Goal: Information Seeking & Learning: Learn about a topic

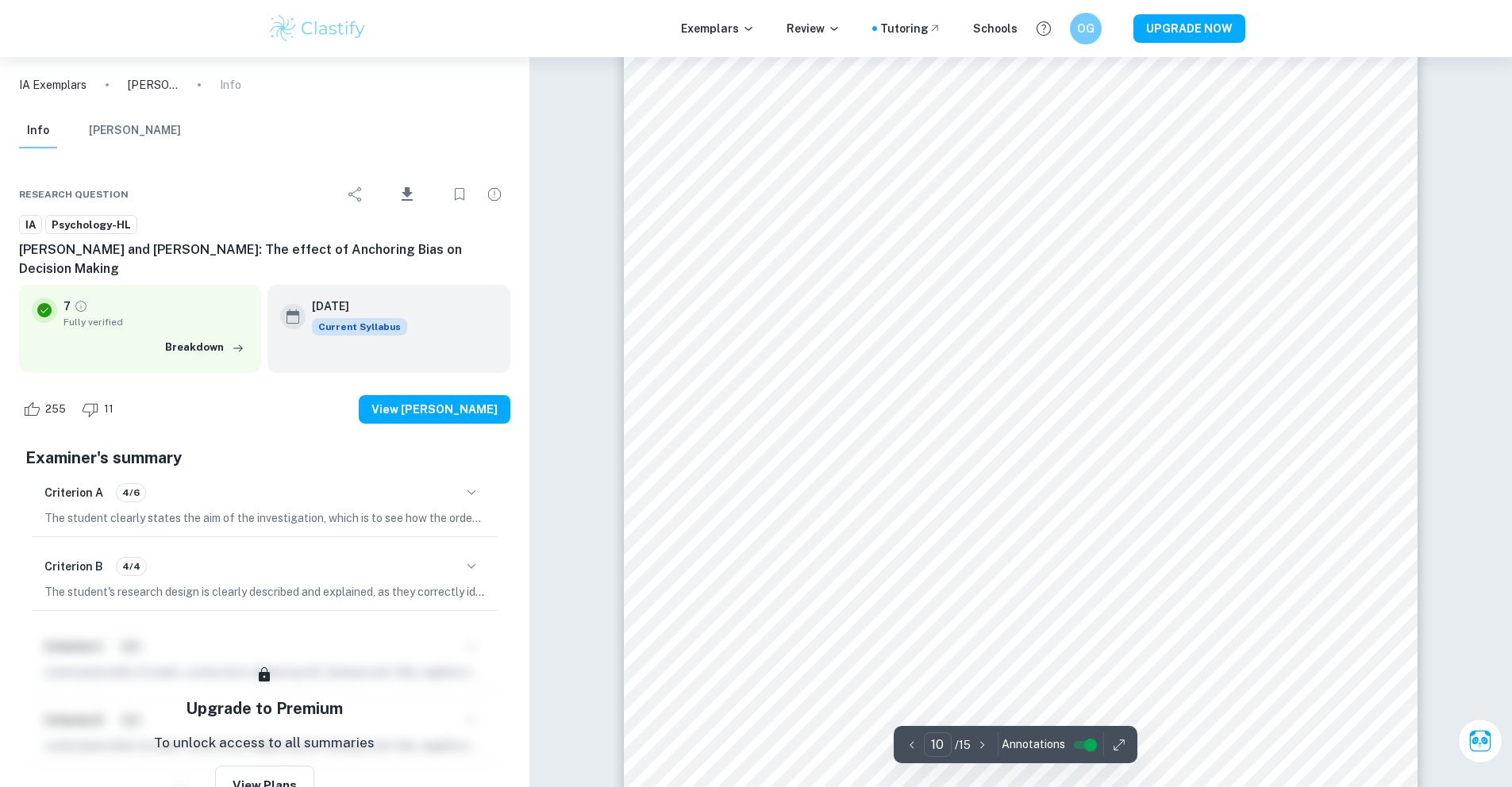
scroll to position [10828, 0]
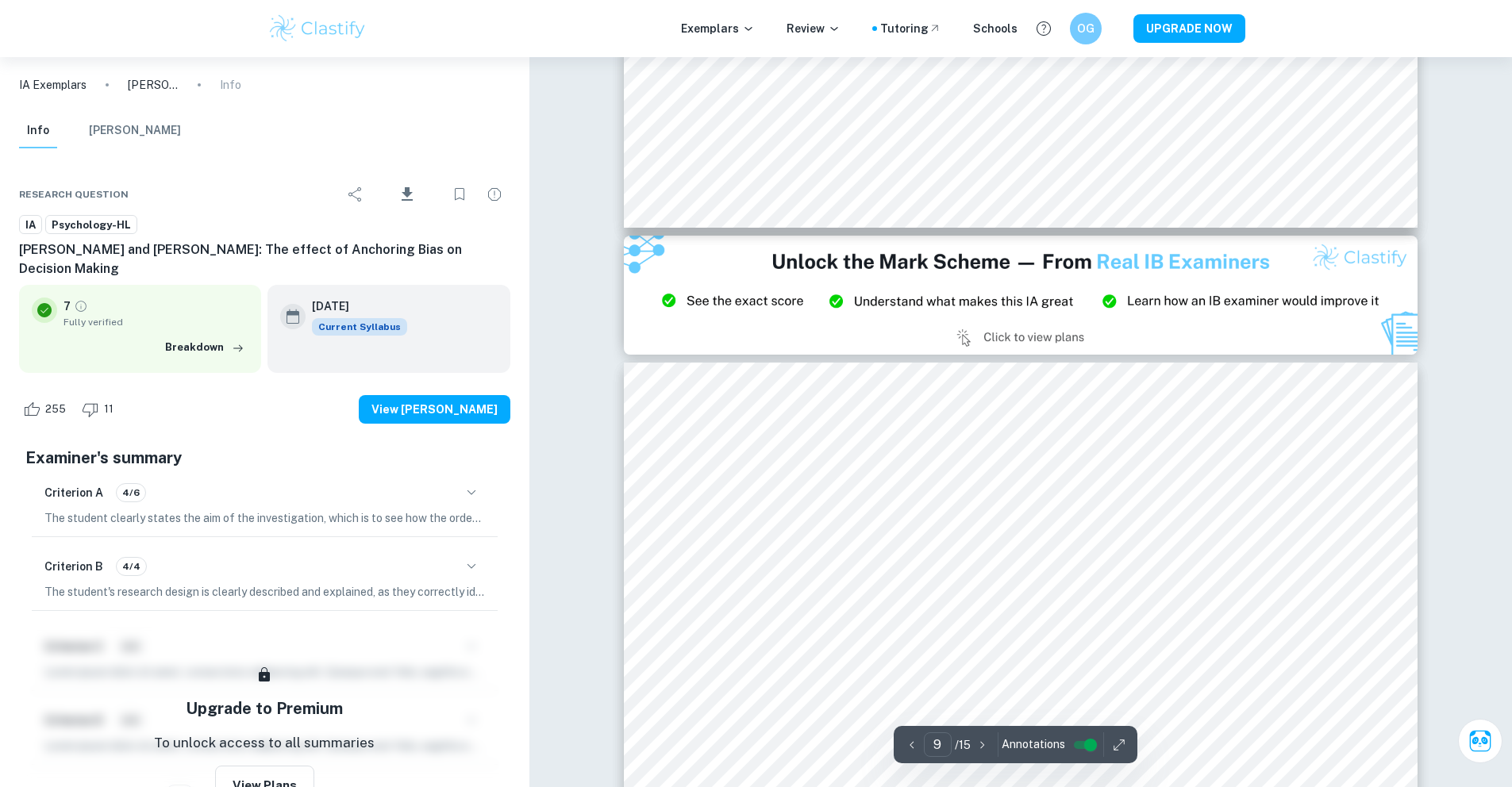
type input "8"
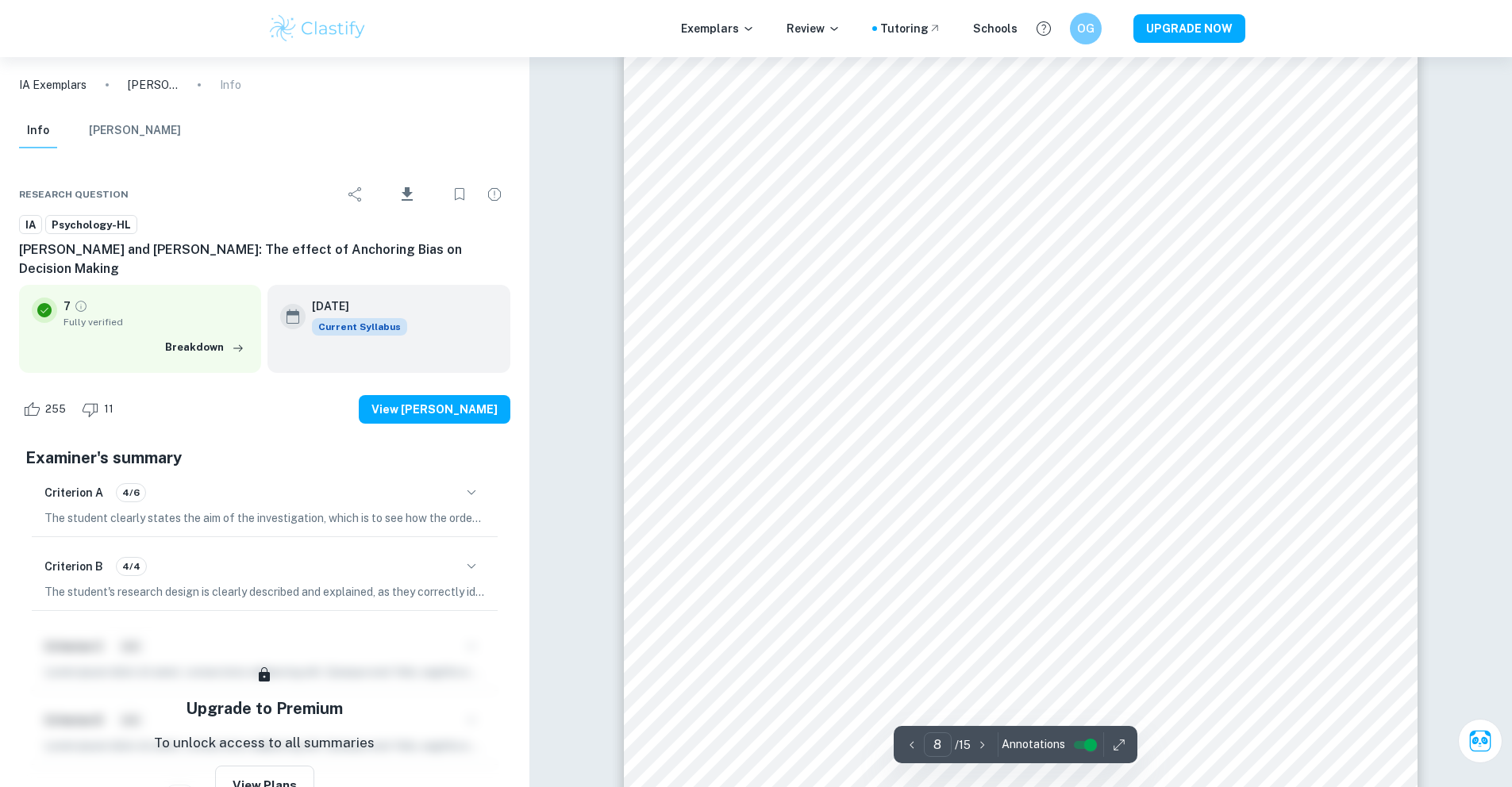
scroll to position [8197, 0]
